Goal: Transaction & Acquisition: Purchase product/service

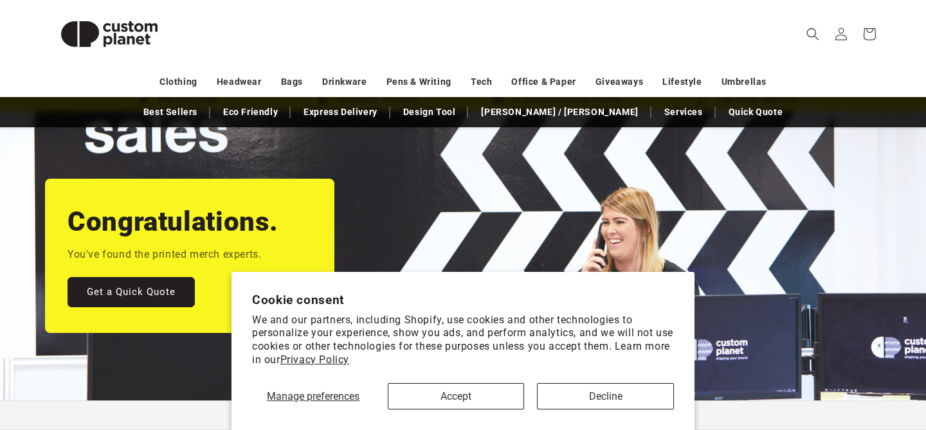
scroll to position [80, 0]
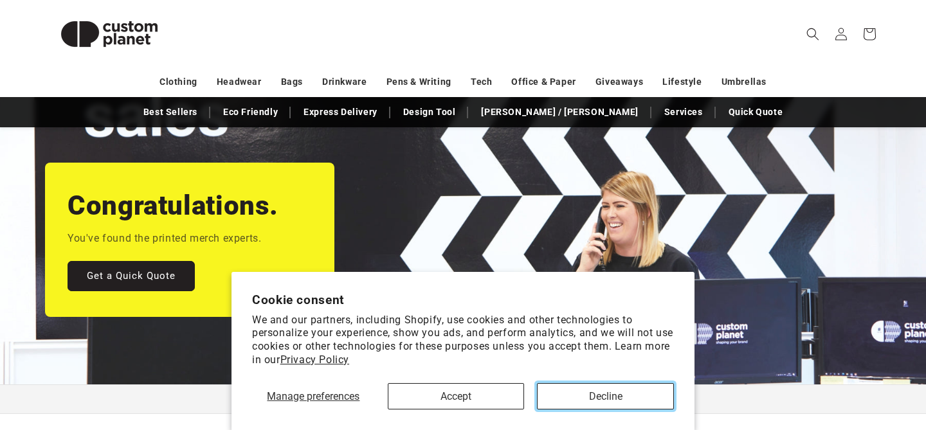
click at [579, 387] on button "Decline" at bounding box center [605, 396] width 137 height 26
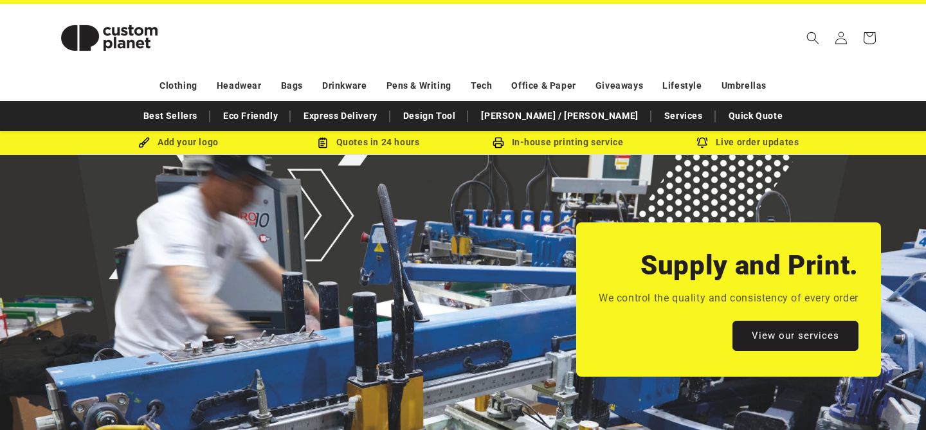
scroll to position [21, 0]
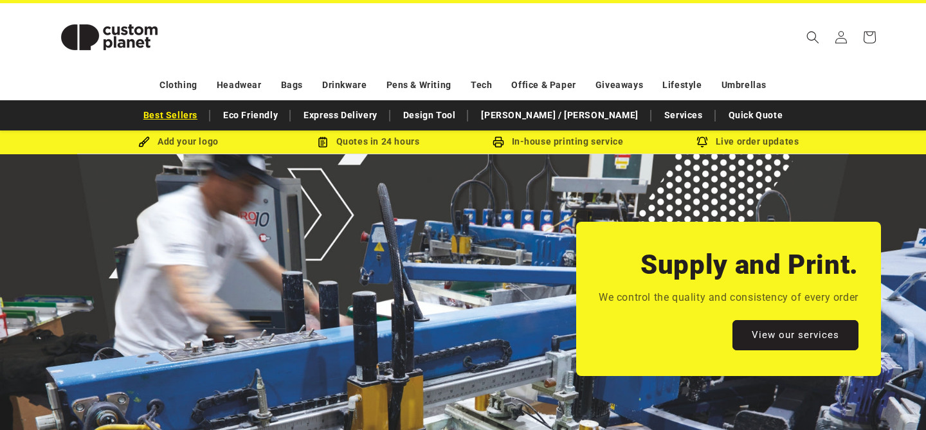
click at [204, 122] on link "Best Sellers" at bounding box center [170, 115] width 67 height 23
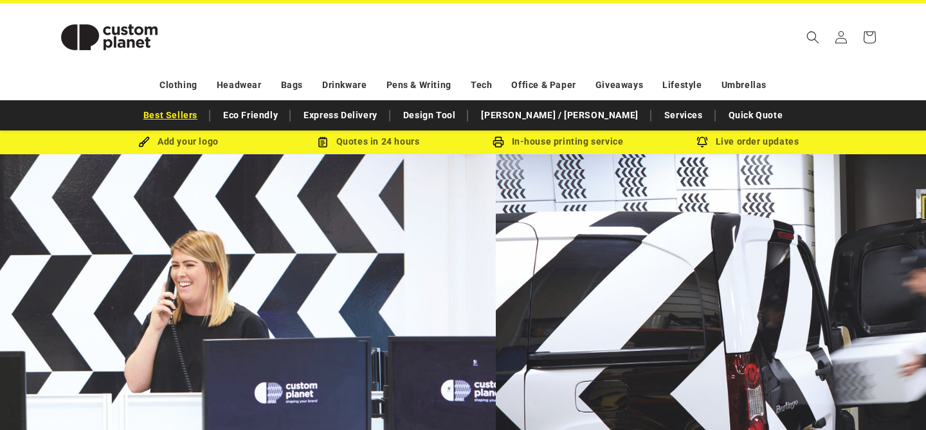
scroll to position [0, 0]
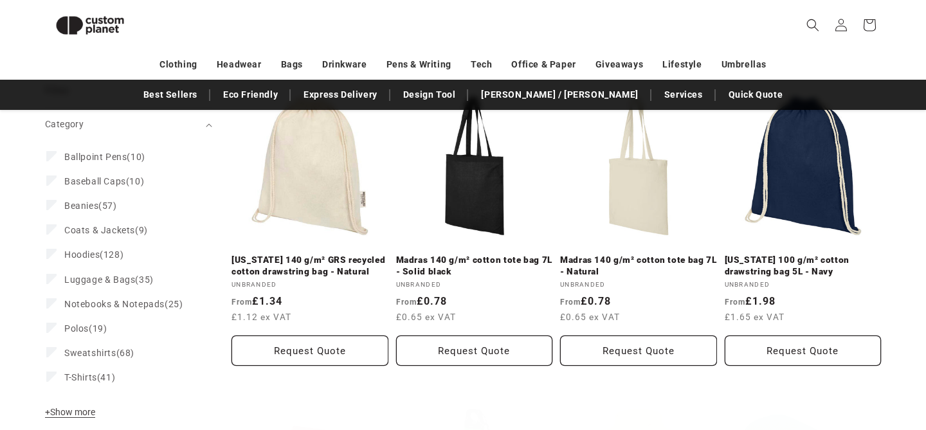
scroll to position [176, 0]
click at [89, 296] on label "Notebooks & Notepads (25) Notebooks & Notepads (25 products)" at bounding box center [124, 305] width 157 height 24
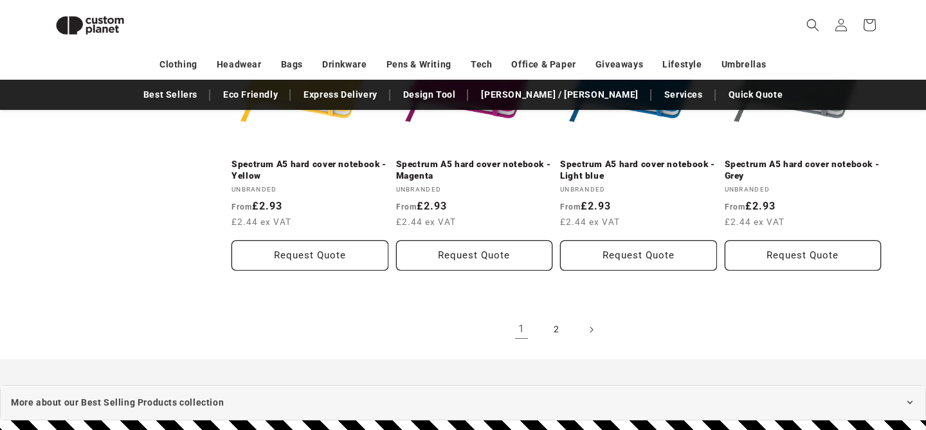
scroll to position [1433, 0]
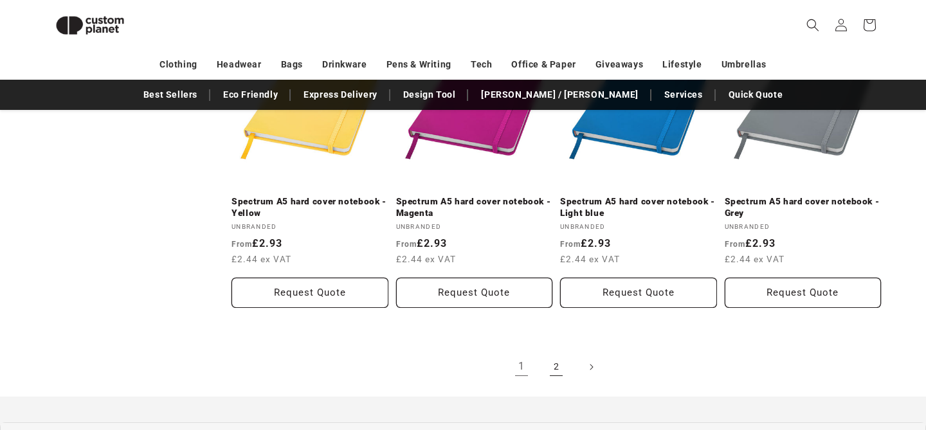
click at [551, 361] on link "2" at bounding box center [556, 367] width 28 height 28
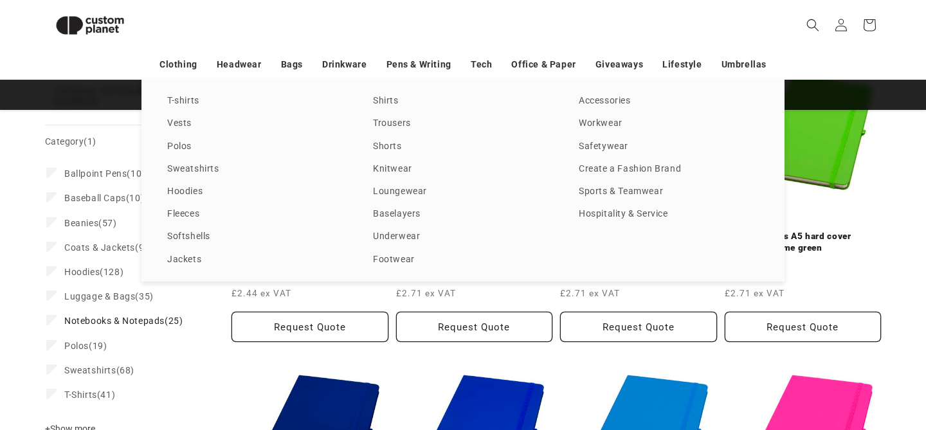
scroll to position [197, 0]
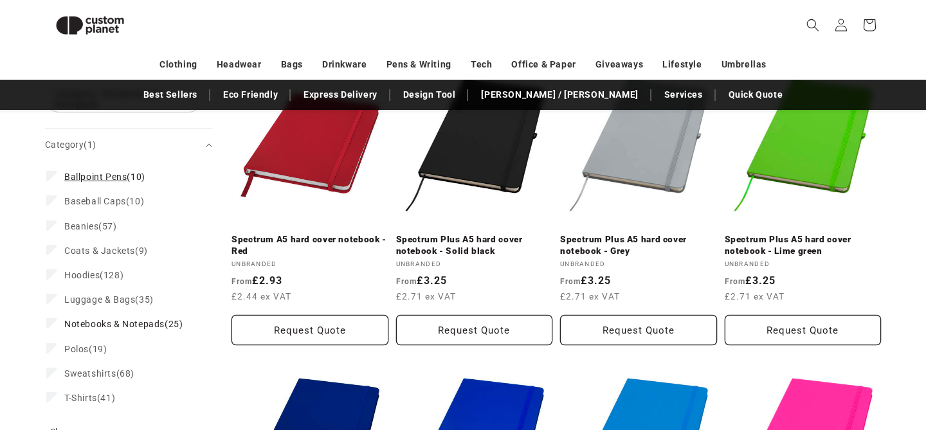
click at [82, 180] on span "Ballpoint Pens" at bounding box center [95, 177] width 62 height 10
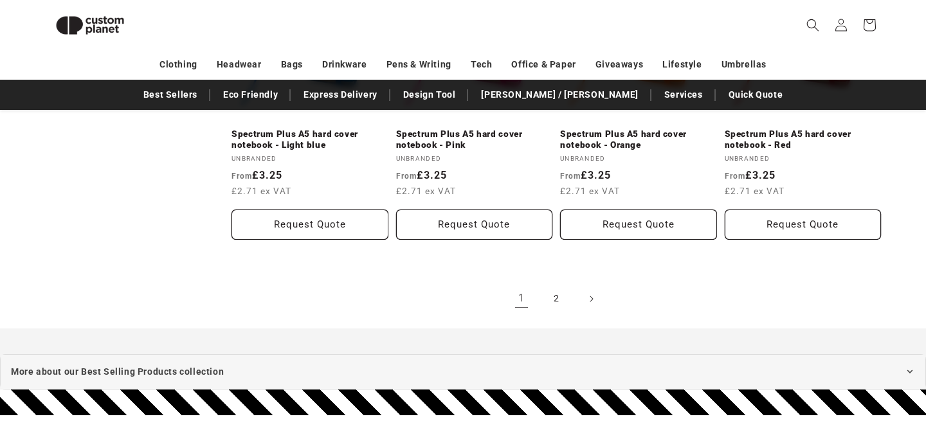
scroll to position [1527, 0]
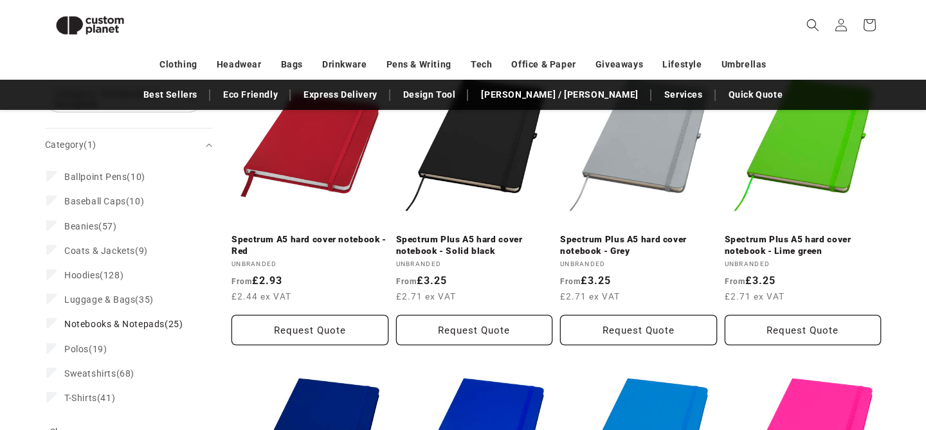
scroll to position [176, 0]
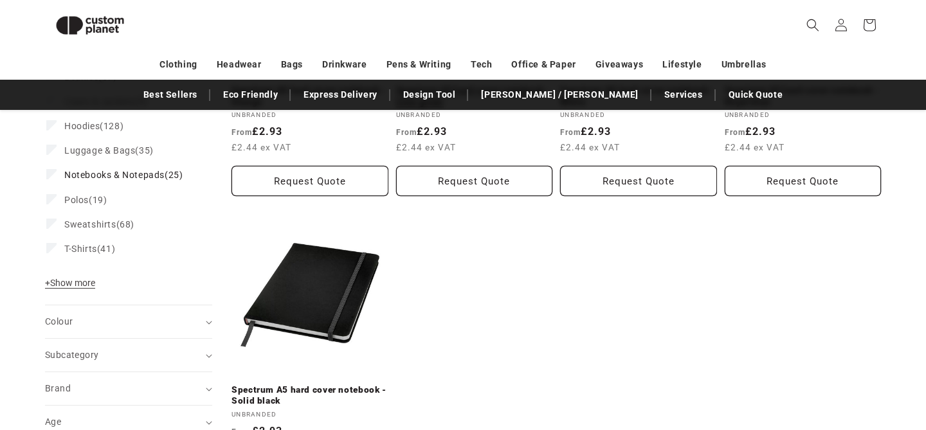
scroll to position [358, 0]
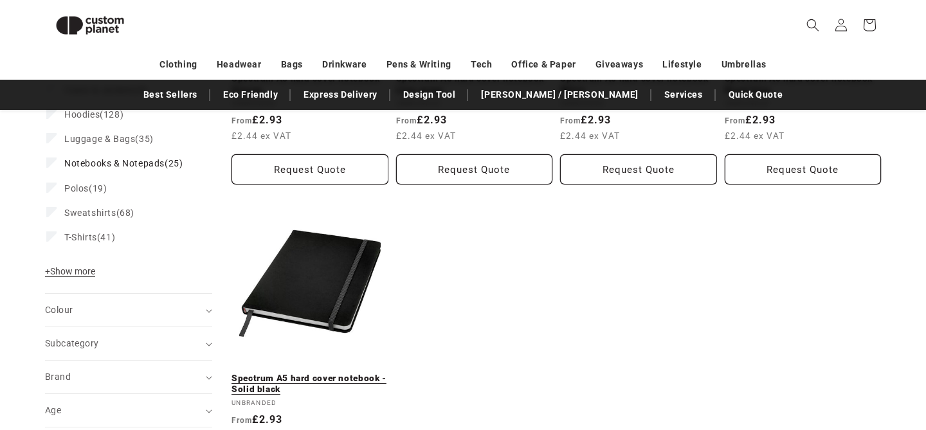
click at [320, 373] on link "Spectrum A5 hard cover notebook - Solid black" at bounding box center [310, 384] width 157 height 23
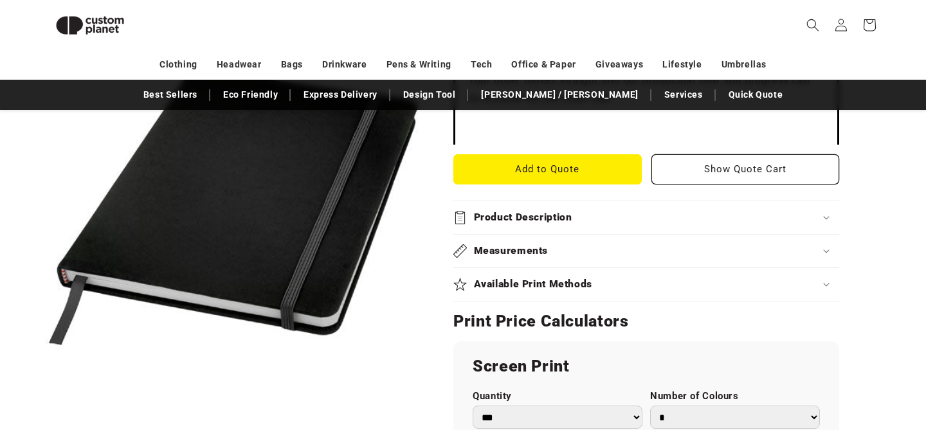
scroll to position [513, 0]
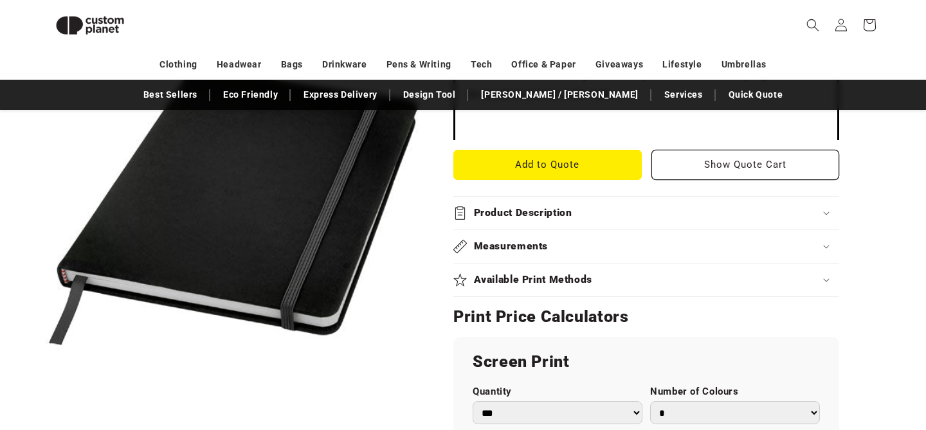
click at [520, 268] on summary "Available Print Methods" at bounding box center [646, 280] width 386 height 33
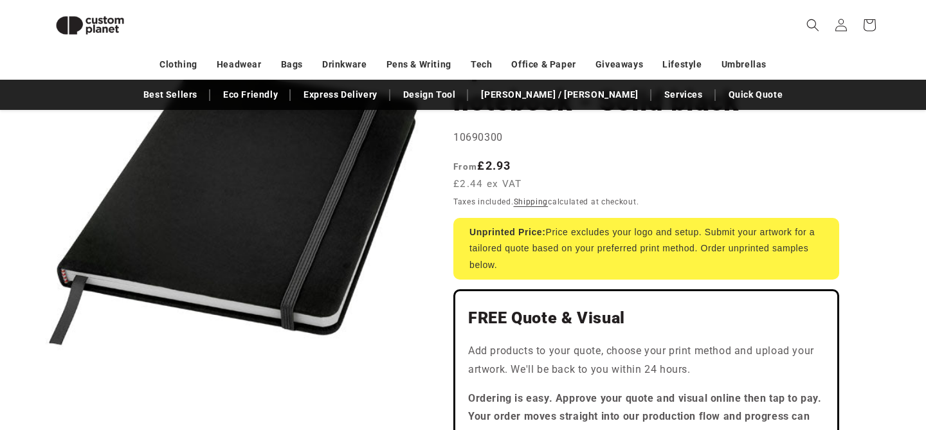
scroll to position [190, 0]
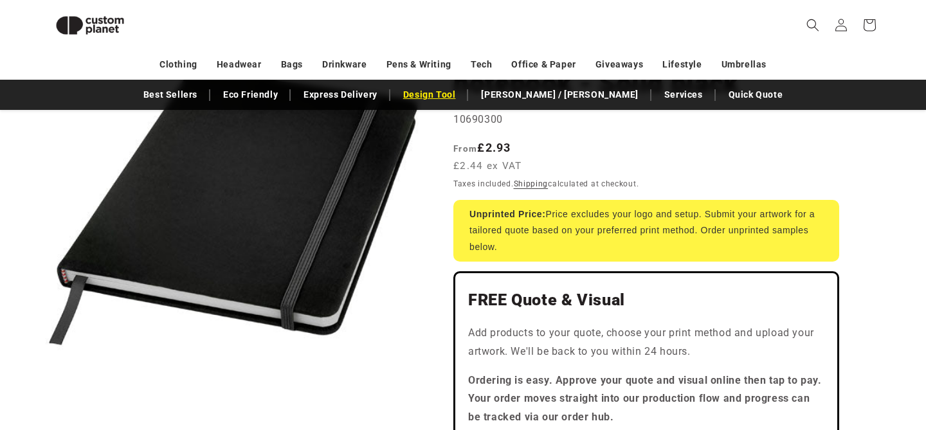
click at [462, 94] on link "Design Tool" at bounding box center [430, 95] width 66 height 23
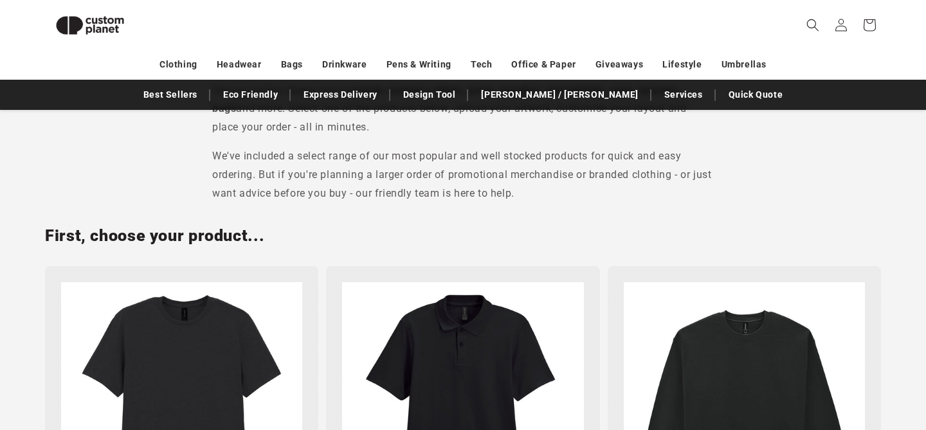
scroll to position [126, 0]
